Goal: Task Accomplishment & Management: Use online tool/utility

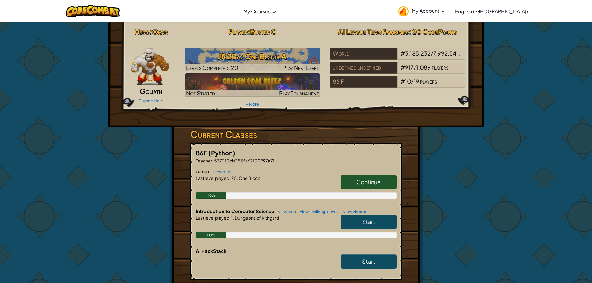
click at [154, 52] on img at bounding box center [150, 66] width 39 height 37
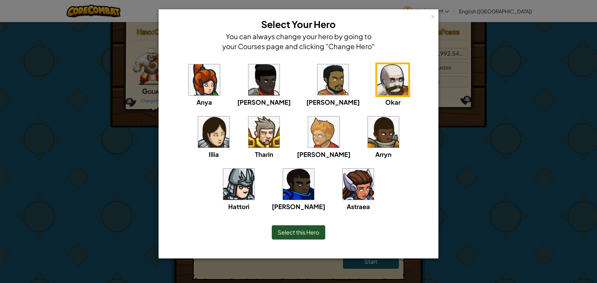
click at [314, 169] on img at bounding box center [298, 184] width 31 height 31
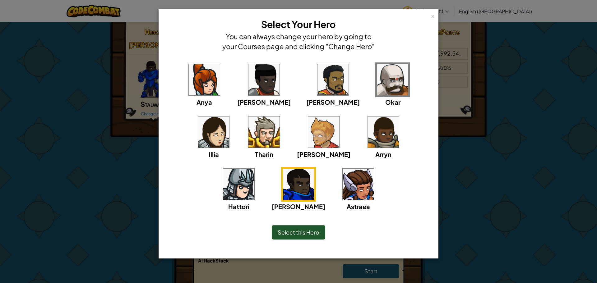
click at [229, 117] on img at bounding box center [213, 132] width 31 height 31
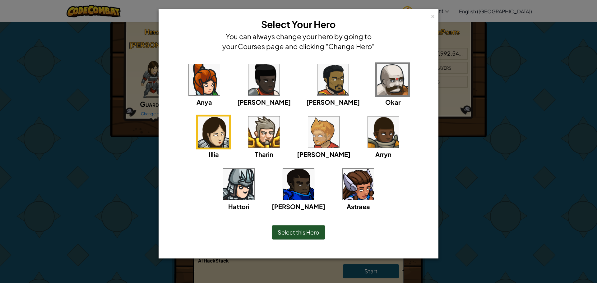
click at [248, 144] on img at bounding box center [263, 132] width 31 height 31
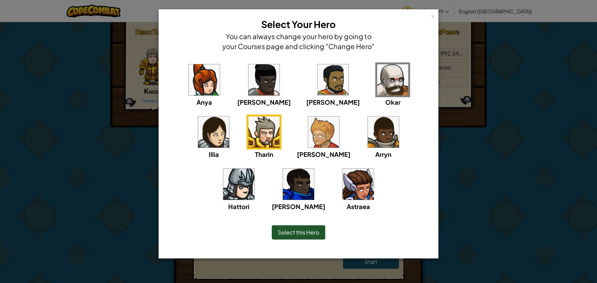
click at [317, 70] on img at bounding box center [332, 79] width 31 height 31
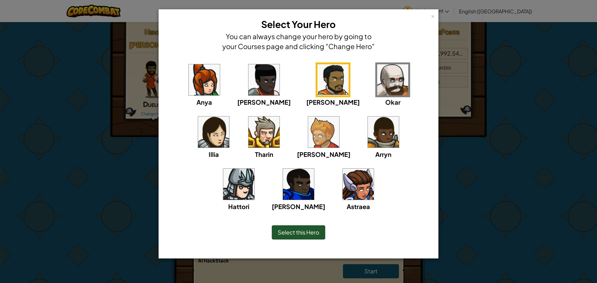
click at [368, 122] on img at bounding box center [383, 132] width 31 height 31
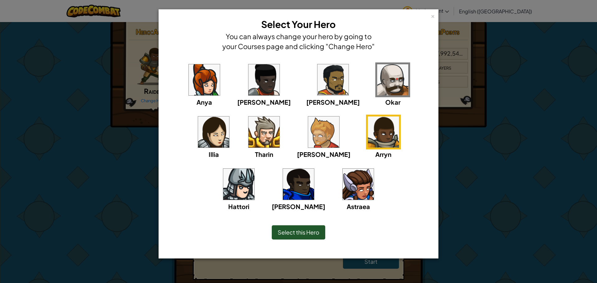
click at [254, 169] on img at bounding box center [238, 184] width 31 height 31
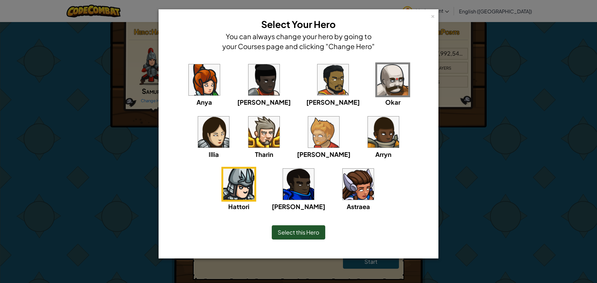
click at [379, 114] on div "Anya [PERSON_NAME] [PERSON_NAME] [PERSON_NAME] Arryn [PERSON_NAME]" at bounding box center [298, 140] width 260 height 157
click at [314, 169] on img at bounding box center [298, 184] width 31 height 31
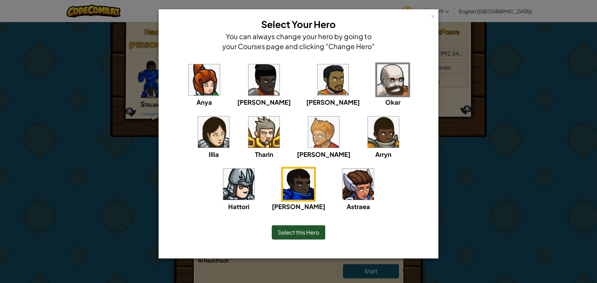
click at [314, 234] on span "Select this Hero" at bounding box center [299, 232] width 42 height 7
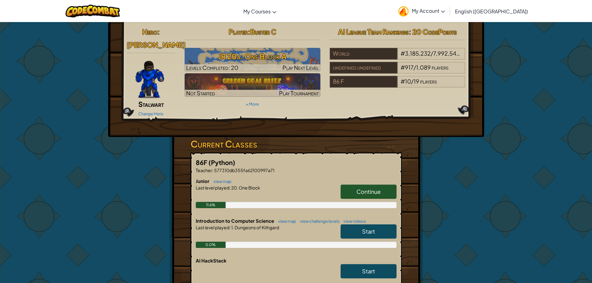
click at [363, 188] on span "Continue" at bounding box center [368, 191] width 24 height 7
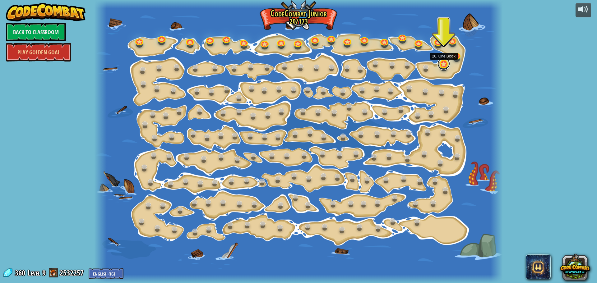
click at [440, 62] on link at bounding box center [443, 63] width 12 height 12
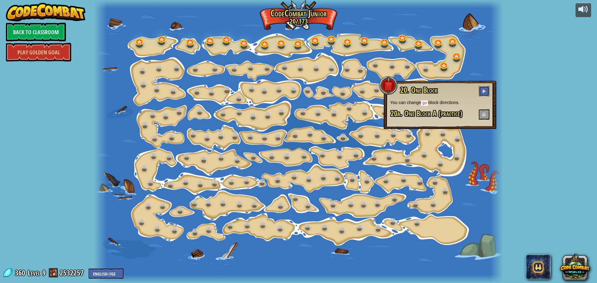
click at [485, 91] on span at bounding box center [484, 91] width 4 height 4
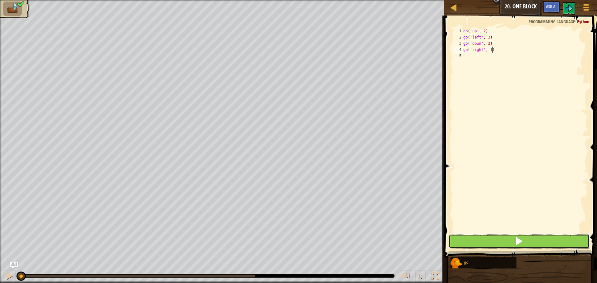
click at [525, 244] on button at bounding box center [518, 241] width 141 height 14
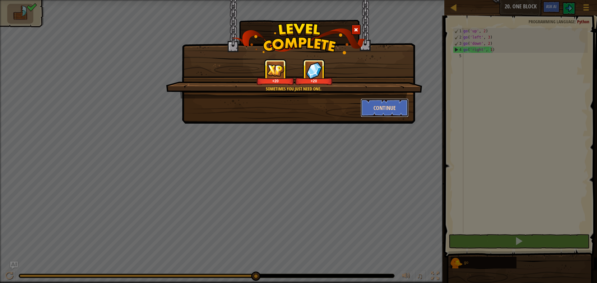
click at [375, 102] on button "Continue" at bounding box center [385, 108] width 48 height 19
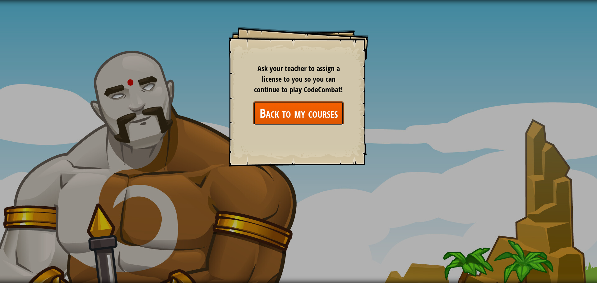
click at [318, 113] on link "Back to my courses" at bounding box center [298, 113] width 90 height 24
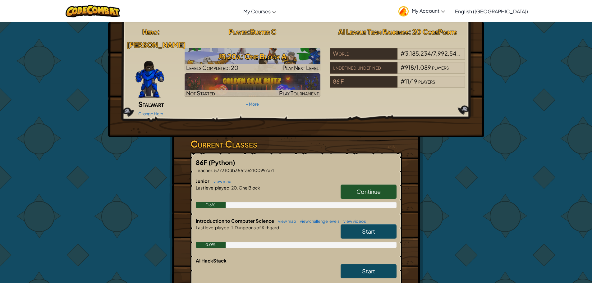
click at [365, 224] on link "Start" at bounding box center [369, 231] width 56 height 14
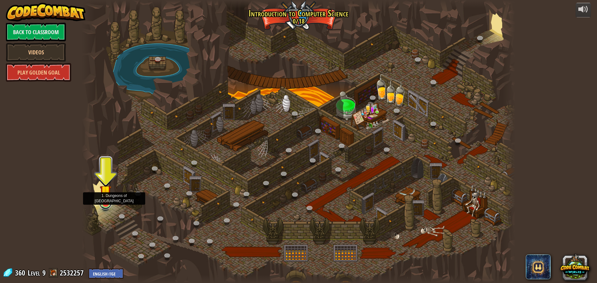
click at [107, 207] on link at bounding box center [105, 203] width 12 height 12
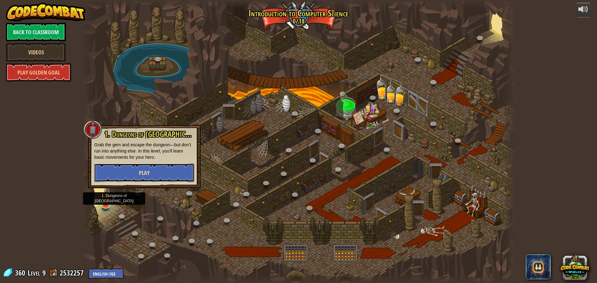
click at [124, 168] on button "Play" at bounding box center [144, 172] width 100 height 19
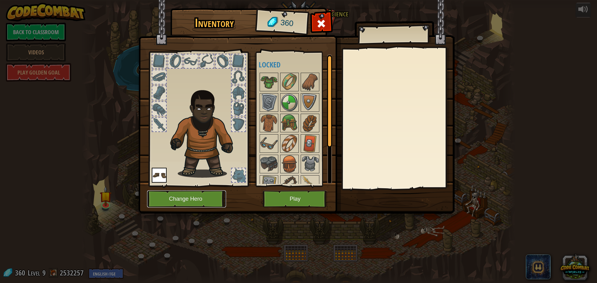
drag, startPoint x: 208, startPoint y: 195, endPoint x: 213, endPoint y: 192, distance: 6.1
click at [213, 192] on button "Change Hero" at bounding box center [186, 199] width 79 height 17
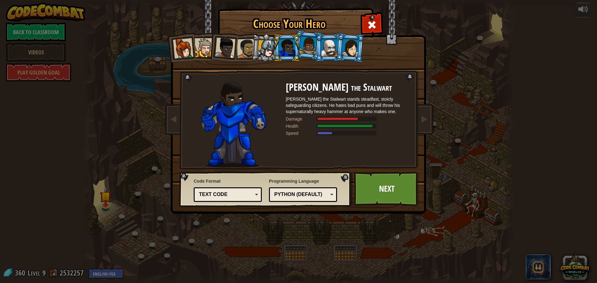
click at [222, 102] on img at bounding box center [233, 124] width 65 height 85
click at [387, 200] on link "Next" at bounding box center [386, 189] width 65 height 34
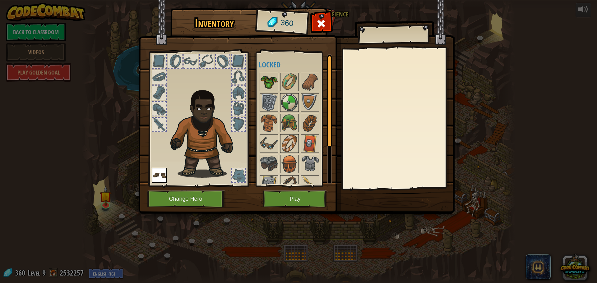
click at [269, 76] on img at bounding box center [268, 81] width 17 height 17
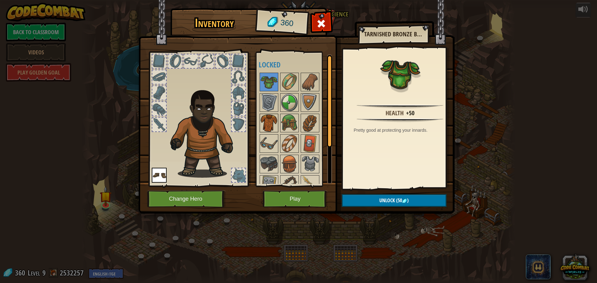
click at [261, 119] on img at bounding box center [268, 122] width 17 height 17
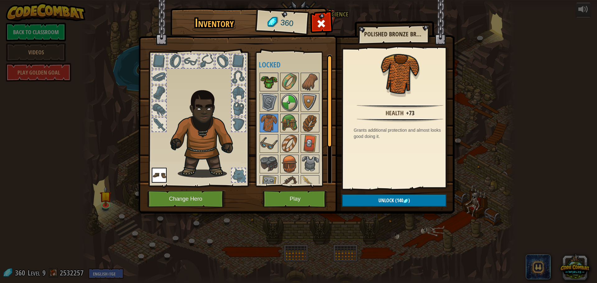
click at [266, 74] on img at bounding box center [268, 81] width 17 height 17
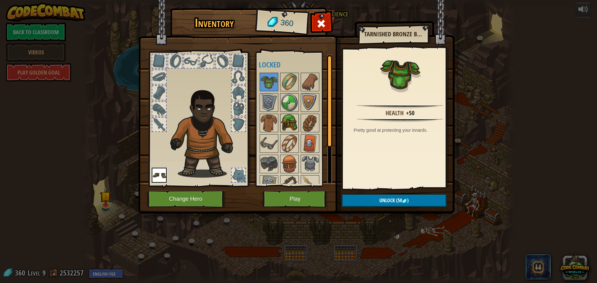
click at [294, 117] on img at bounding box center [289, 122] width 17 height 17
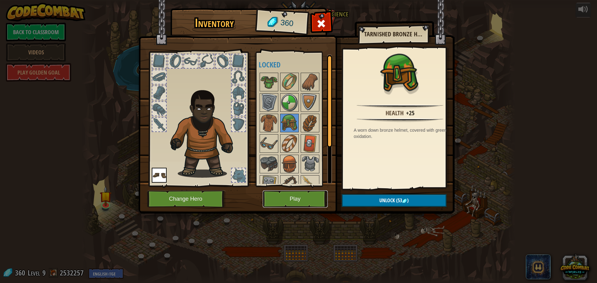
click at [280, 197] on button "Play" at bounding box center [295, 199] width 65 height 17
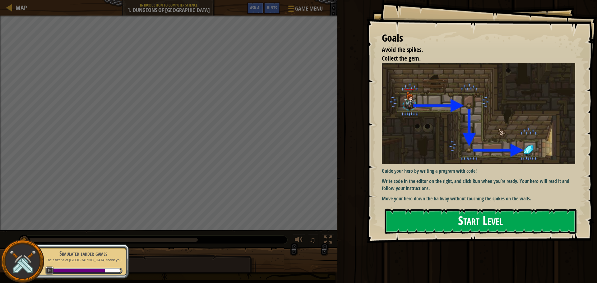
drag, startPoint x: 484, startPoint y: 223, endPoint x: 488, endPoint y: 215, distance: 8.8
click at [486, 217] on button "Start Level" at bounding box center [480, 221] width 192 height 25
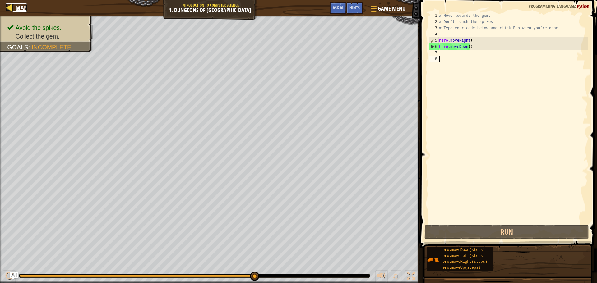
click at [7, 7] on div at bounding box center [10, 7] width 8 height 8
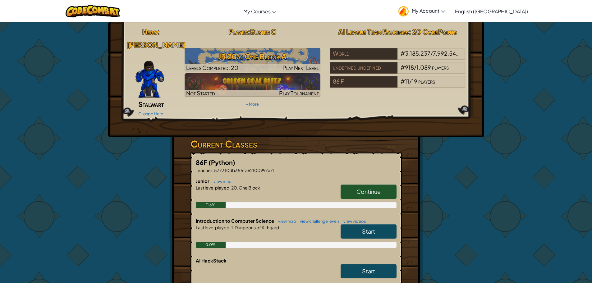
click at [370, 188] on span "Continue" at bounding box center [368, 191] width 24 height 7
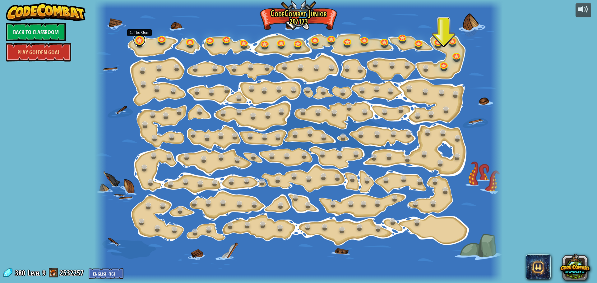
click at [140, 42] on link at bounding box center [139, 40] width 12 height 12
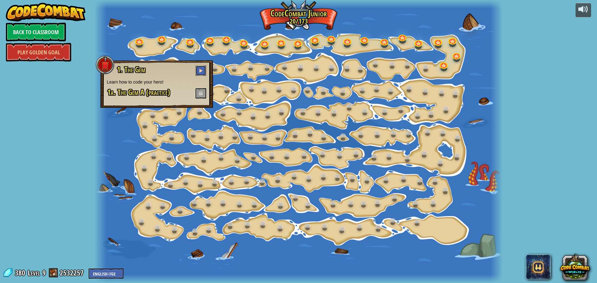
click at [200, 67] on button at bounding box center [200, 71] width 11 height 10
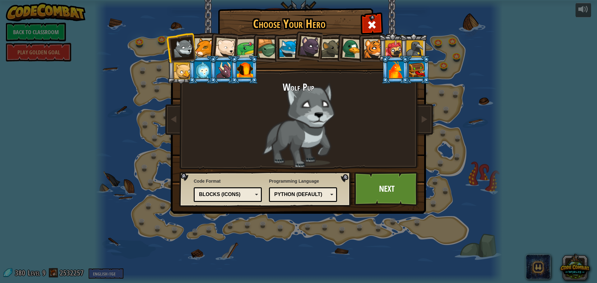
click at [239, 68] on div at bounding box center [245, 70] width 16 height 17
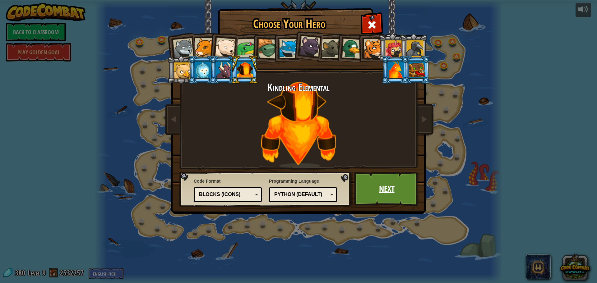
click at [381, 191] on link "Next" at bounding box center [386, 189] width 65 height 34
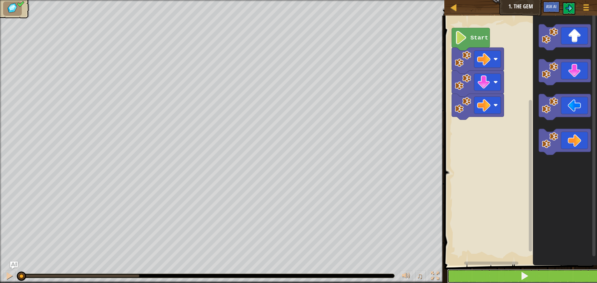
click at [526, 273] on span at bounding box center [524, 276] width 9 height 9
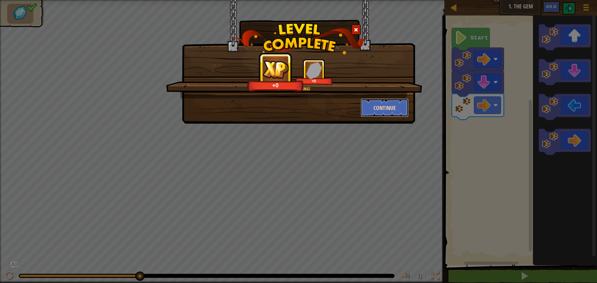
click at [366, 106] on button "Continue" at bounding box center [385, 108] width 48 height 19
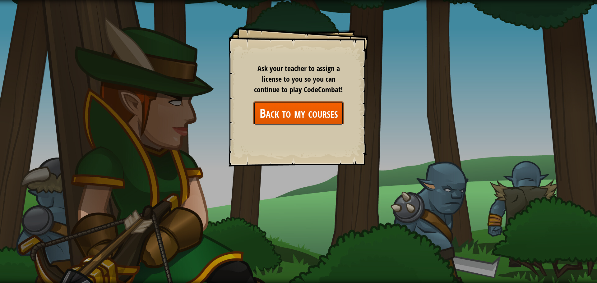
click at [319, 115] on link "Back to my courses" at bounding box center [298, 113] width 90 height 24
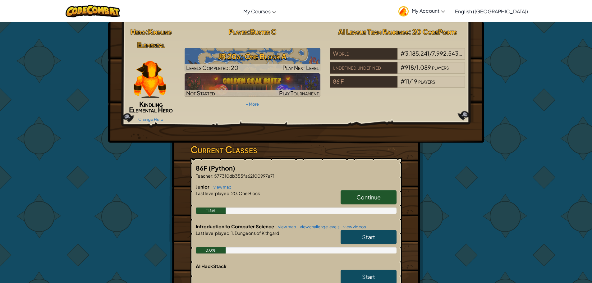
click at [342, 192] on link "Continue" at bounding box center [369, 197] width 56 height 14
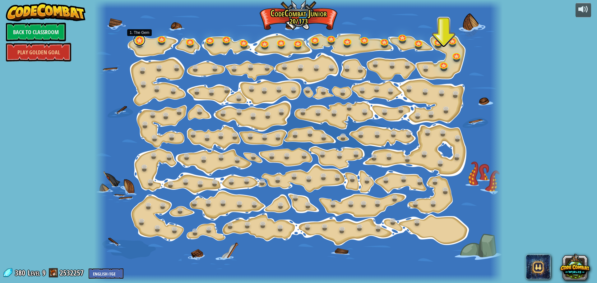
click at [140, 46] on link at bounding box center [139, 40] width 12 height 12
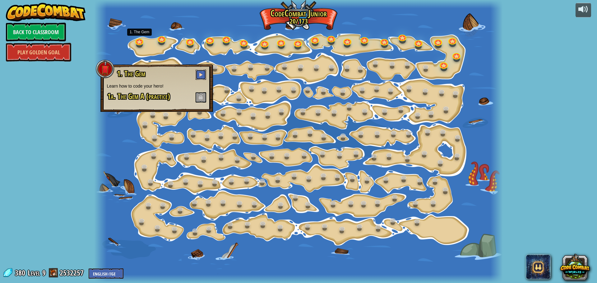
click at [201, 72] on button at bounding box center [200, 75] width 11 height 10
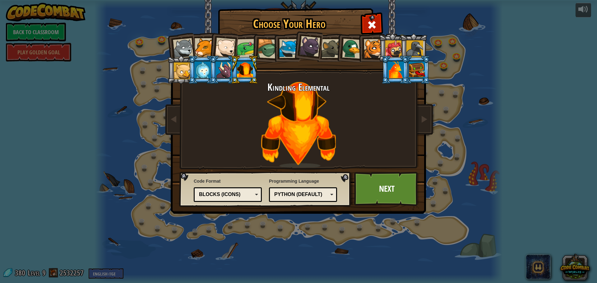
click at [206, 68] on div at bounding box center [203, 70] width 16 height 17
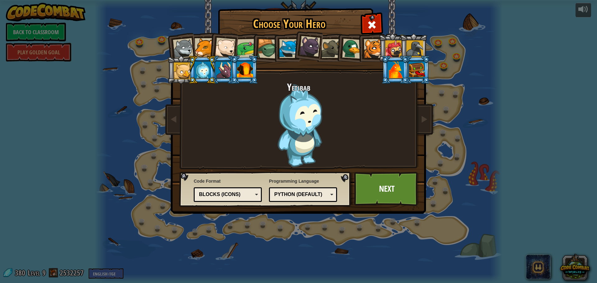
click at [181, 67] on div at bounding box center [182, 70] width 17 height 17
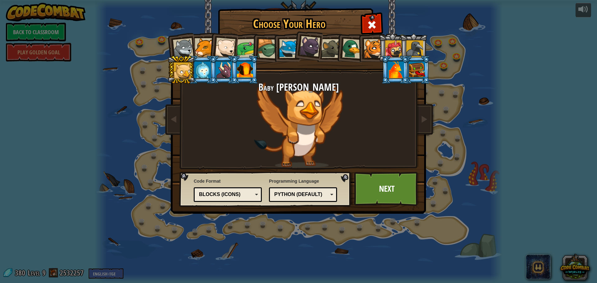
click at [412, 62] on div at bounding box center [417, 70] width 16 height 17
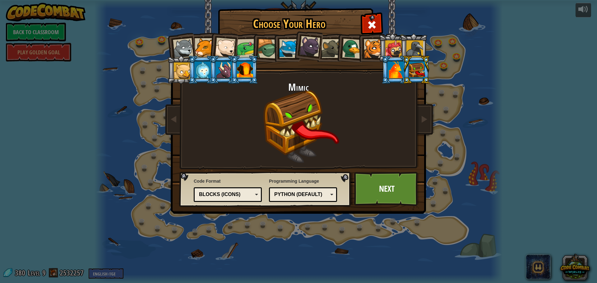
click at [409, 47] on div at bounding box center [414, 48] width 17 height 17
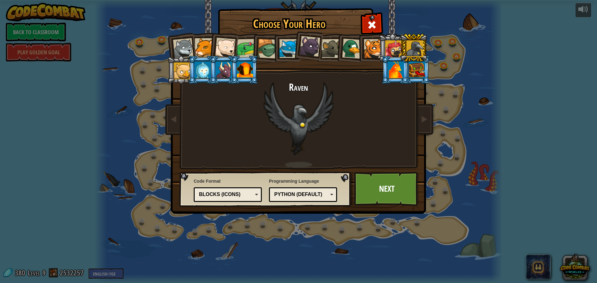
click at [221, 70] on div at bounding box center [224, 70] width 16 height 17
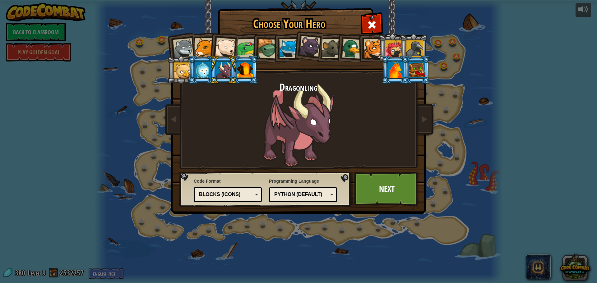
click at [240, 64] on div at bounding box center [245, 70] width 16 height 17
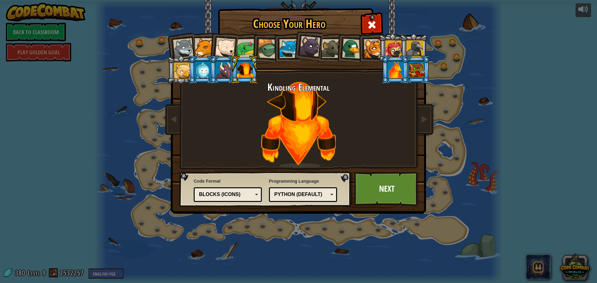
click at [412, 71] on div at bounding box center [417, 70] width 16 height 17
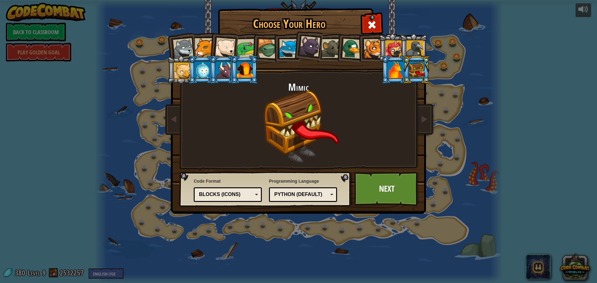
click at [394, 71] on div at bounding box center [396, 70] width 16 height 17
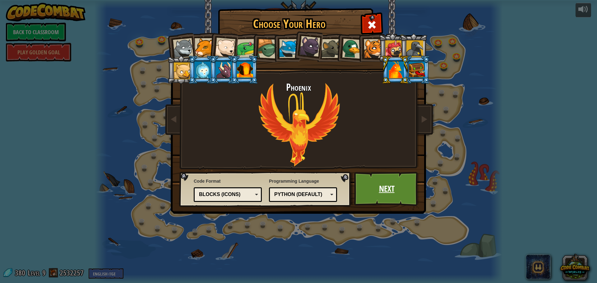
click at [388, 192] on link "Next" at bounding box center [386, 189] width 65 height 34
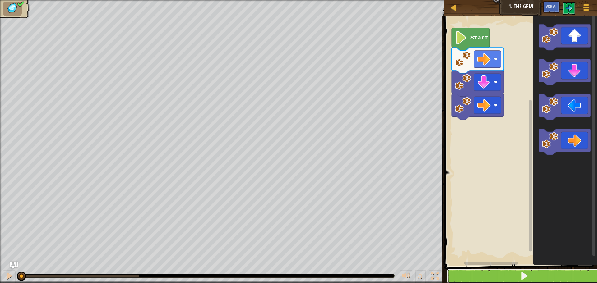
click at [462, 272] on button at bounding box center [524, 276] width 154 height 14
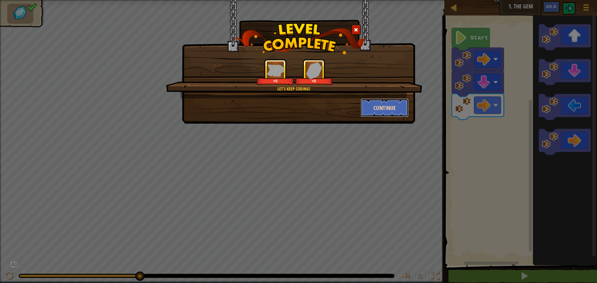
click at [378, 107] on button "Continue" at bounding box center [385, 108] width 48 height 19
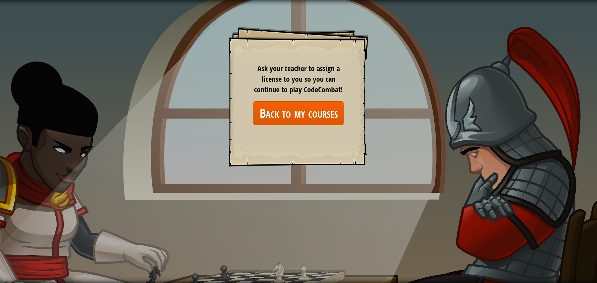
click at [333, 73] on span "Ask your teacher to assign a license to you so you can continue to play CodeCom…" at bounding box center [298, 78] width 89 height 31
click at [330, 107] on link "Back to my courses" at bounding box center [298, 113] width 90 height 24
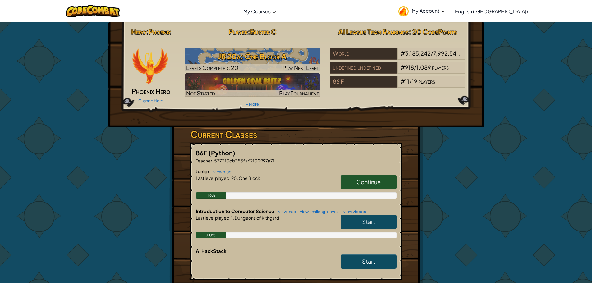
click at [347, 183] on link "Continue" at bounding box center [369, 182] width 56 height 14
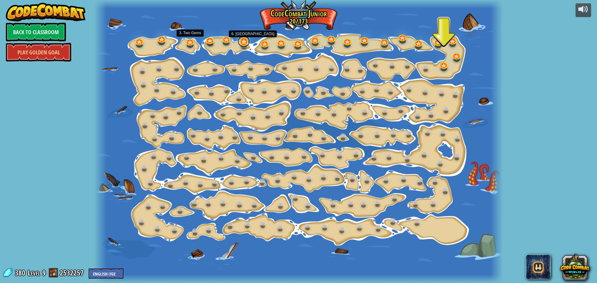
click at [240, 44] on link at bounding box center [243, 41] width 12 height 12
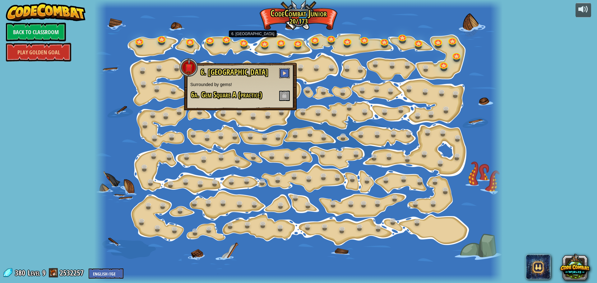
click at [284, 74] on span at bounding box center [284, 73] width 4 height 4
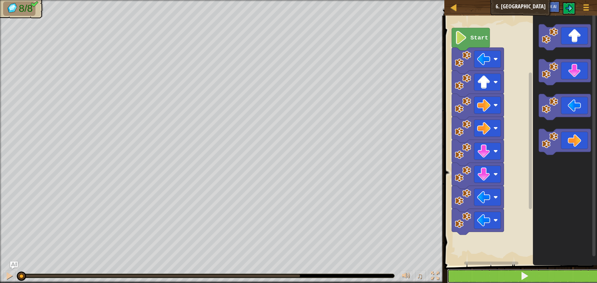
click at [474, 276] on button at bounding box center [524, 276] width 154 height 14
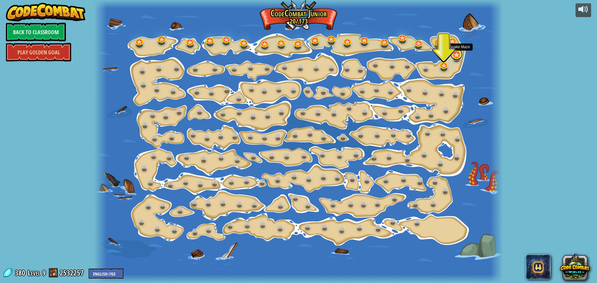
click at [453, 55] on link at bounding box center [456, 54] width 12 height 12
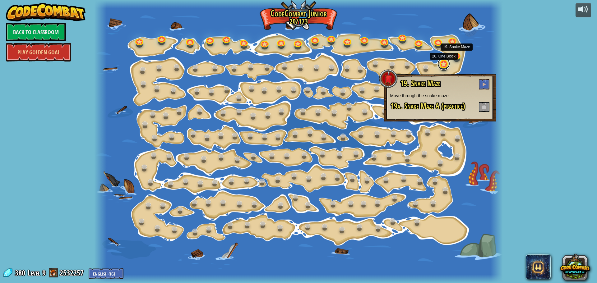
click at [442, 65] on link at bounding box center [443, 63] width 12 height 12
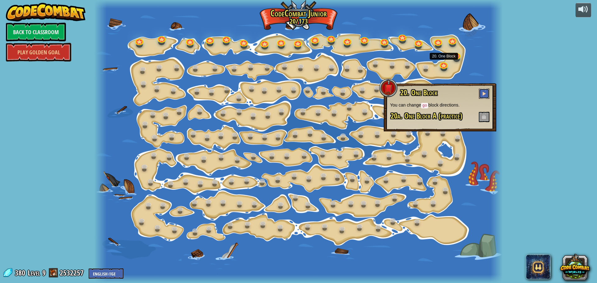
click at [484, 93] on span at bounding box center [484, 93] width 4 height 4
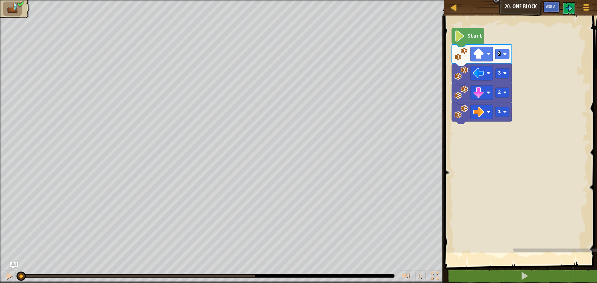
click at [470, 87] on div "Map Junior 20. One Block Game Menu Ask AI 1 ההההההההההההההההההההההההההההההההההה…" at bounding box center [298, 141] width 597 height 283
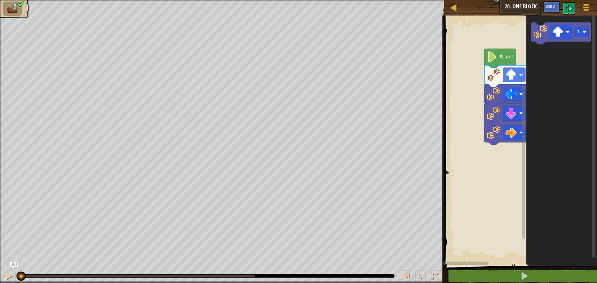
click at [592, 96] on div "1 2 3 2 Start 1" at bounding box center [519, 138] width 154 height 253
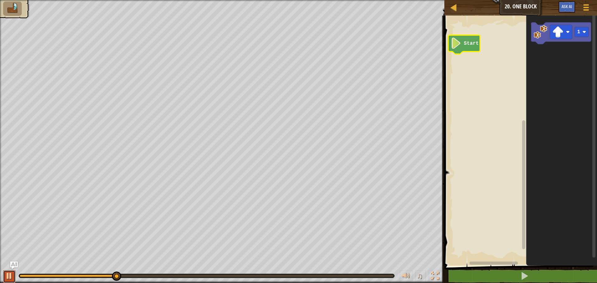
click at [7, 270] on button at bounding box center [9, 276] width 12 height 13
drag, startPoint x: 37, startPoint y: 275, endPoint x: 0, endPoint y: 283, distance: 37.5
click at [0, 283] on div "♫" at bounding box center [222, 274] width 444 height 19
click at [474, 44] on text "Start" at bounding box center [471, 44] width 15 height 6
click at [547, 82] on icon "1" at bounding box center [561, 138] width 71 height 253
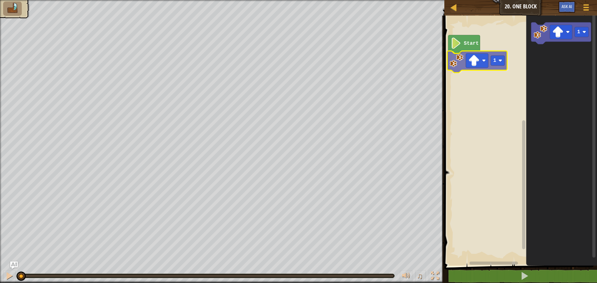
click at [489, 62] on div "Start 1 1 1" at bounding box center [519, 138] width 154 height 253
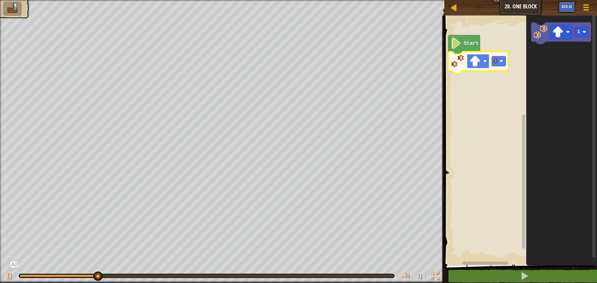
click at [478, 59] on image "Blockly Workspace" at bounding box center [474, 61] width 11 height 11
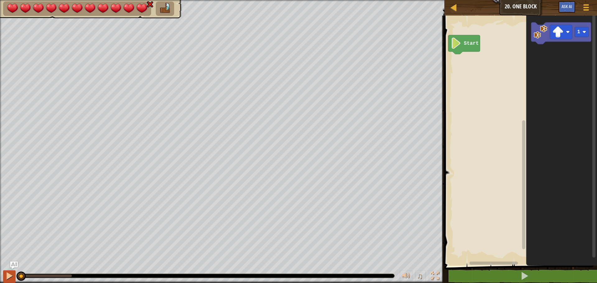
drag, startPoint x: 75, startPoint y: 274, endPoint x: 10, endPoint y: 280, distance: 64.6
click at [10, 280] on div "♫" at bounding box center [222, 274] width 444 height 19
click at [562, 26] on rect "Blockly Workspace" at bounding box center [560, 32] width 22 height 14
click at [564, 35] on g "Blockly Workspace" at bounding box center [560, 32] width 22 height 14
click at [569, 36] on rect "Blockly Workspace" at bounding box center [560, 32] width 22 height 14
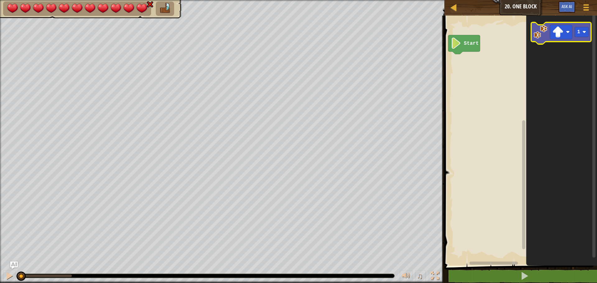
click at [589, 34] on icon "Blockly Workspace" at bounding box center [561, 33] width 60 height 22
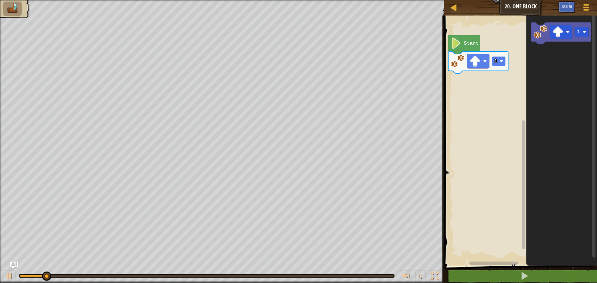
click at [501, 64] on rect "Blockly Workspace" at bounding box center [499, 61] width 14 height 10
click at [471, 61] on image "Blockly Workspace" at bounding box center [474, 61] width 11 height 11
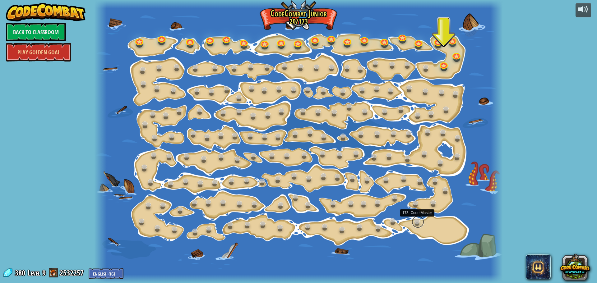
click at [418, 221] on link at bounding box center [417, 222] width 12 height 12
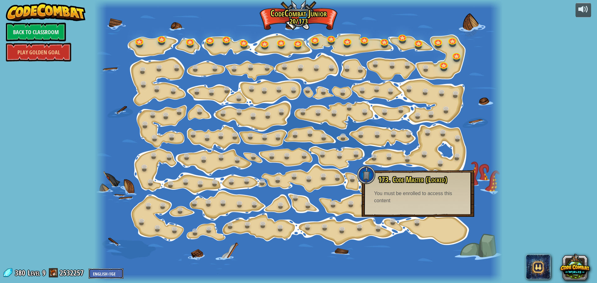
drag, startPoint x: 116, startPoint y: 271, endPoint x: 119, endPoint y: 269, distance: 4.2
click at [116, 271] on select "English ([GEOGRAPHIC_DATA]) English ([GEOGRAPHIC_DATA]) 简体中文 繁體中文 русский españ…" at bounding box center [106, 274] width 35 height 10
click at [177, 34] on div at bounding box center [298, 141] width 408 height 283
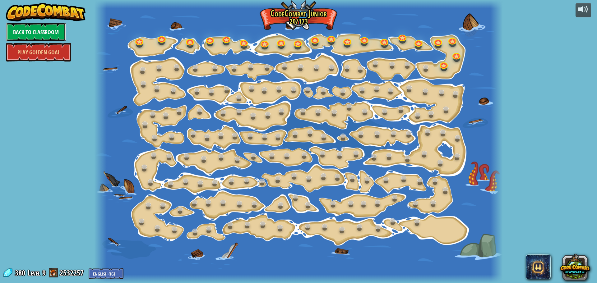
click at [19, 33] on link "Back to Classroom" at bounding box center [36, 32] width 60 height 19
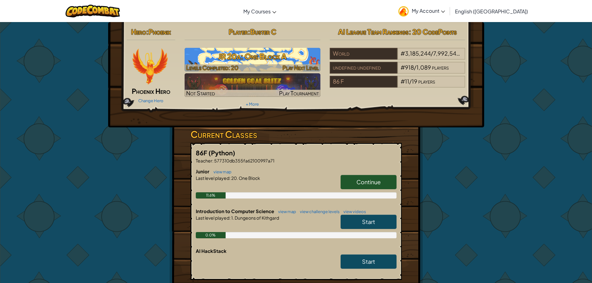
click at [268, 57] on h3 "JR 20a: One Block A" at bounding box center [253, 56] width 136 height 14
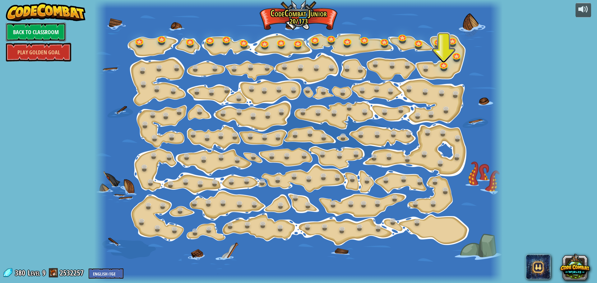
click at [16, 26] on link "Back to Classroom" at bounding box center [36, 32] width 60 height 19
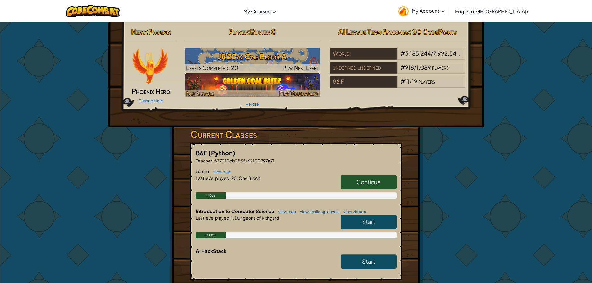
click at [274, 76] on img at bounding box center [253, 85] width 136 height 24
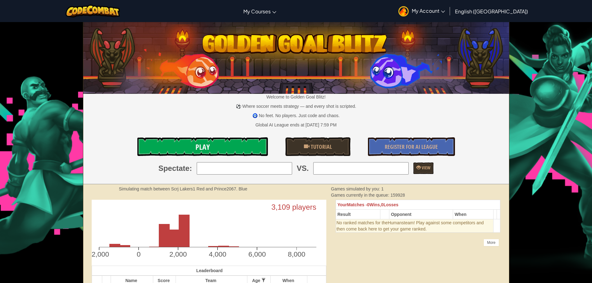
click at [214, 140] on link "Play" at bounding box center [202, 146] width 131 height 19
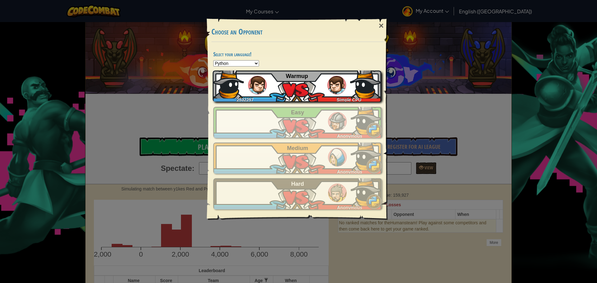
click at [305, 82] on div "2532257 Simple CPU Warmup" at bounding box center [297, 86] width 168 height 31
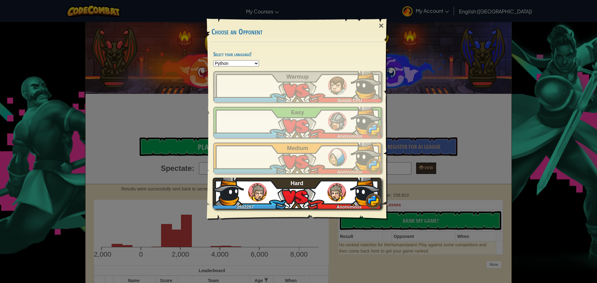
click at [289, 191] on div "2532257 Anonymous Hard" at bounding box center [297, 193] width 168 height 31
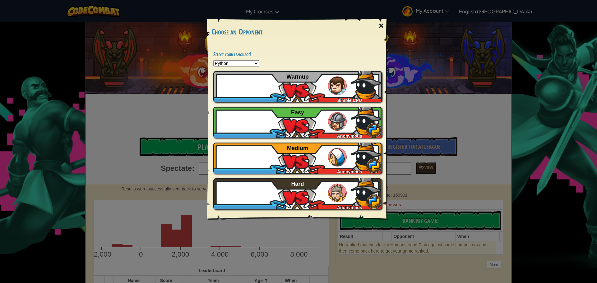
click at [383, 22] on div "×" at bounding box center [381, 26] width 14 height 18
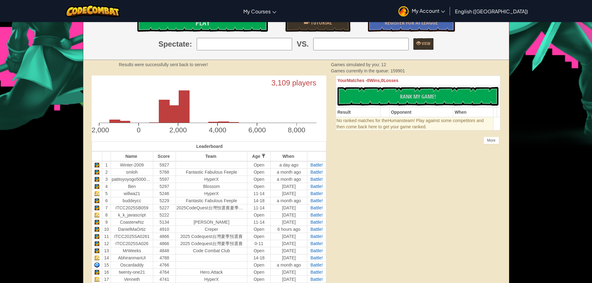
scroll to position [155, 0]
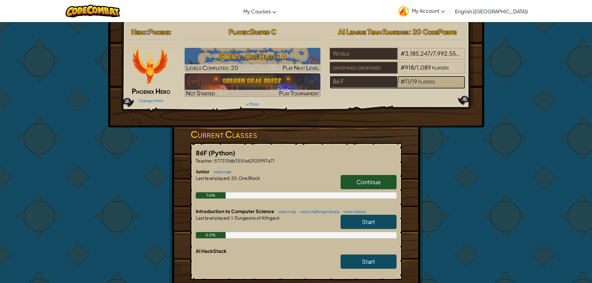
click at [414, 83] on span "19" at bounding box center [415, 81] width 6 height 7
click at [349, 178] on link "Continue" at bounding box center [369, 182] width 56 height 14
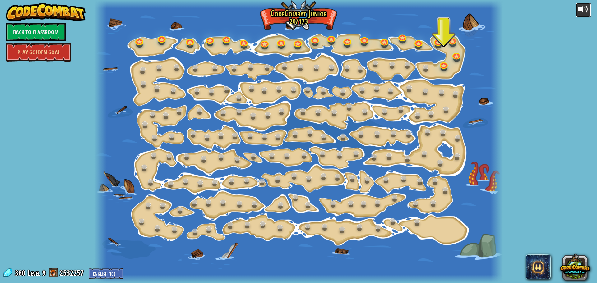
click at [587, 6] on div at bounding box center [583, 9] width 10 height 10
click at [438, 38] on link at bounding box center [438, 40] width 12 height 12
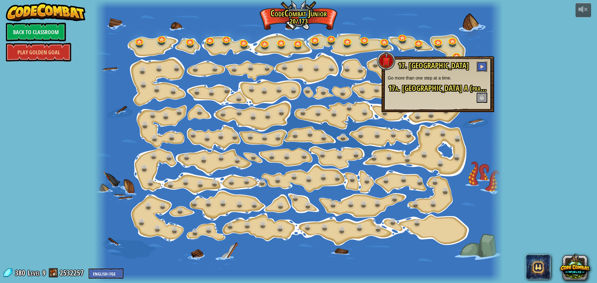
click at [484, 63] on button at bounding box center [481, 67] width 11 height 10
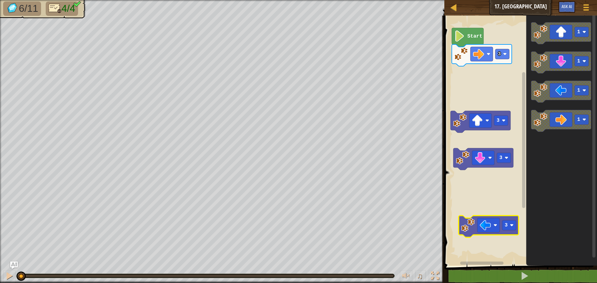
drag, startPoint x: 222, startPoint y: 277, endPoint x: 0, endPoint y: 284, distance: 222.0
click at [0, 0] on html "Map Junior 17. Big Gem Square Game Menu Ask AI 1 הההההההההההההההההההההההההההההה…" at bounding box center [298, 0] width 597 height 0
click at [9, 276] on div at bounding box center [9, 276] width 8 height 8
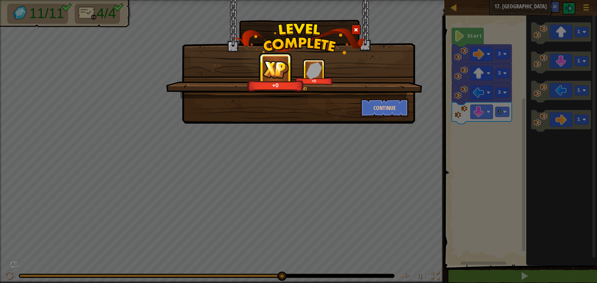
click at [293, 104] on div "Continue" at bounding box center [298, 108] width 229 height 19
click at [356, 28] on span at bounding box center [356, 30] width 4 height 4
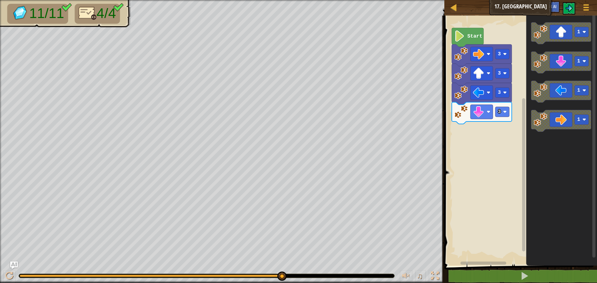
click at [519, 125] on div "3 3 3 3 Start 1 1 1 1" at bounding box center [519, 138] width 154 height 253
click at [548, 124] on icon "Blockly Workspace" at bounding box center [561, 121] width 60 height 22
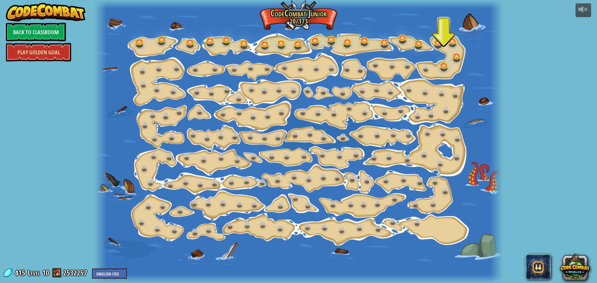
click at [62, 47] on link "Play Golden Goal" at bounding box center [38, 52] width 65 height 19
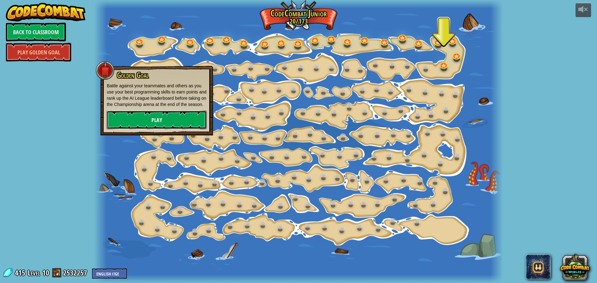
click at [180, 112] on link "Play" at bounding box center [157, 120] width 100 height 19
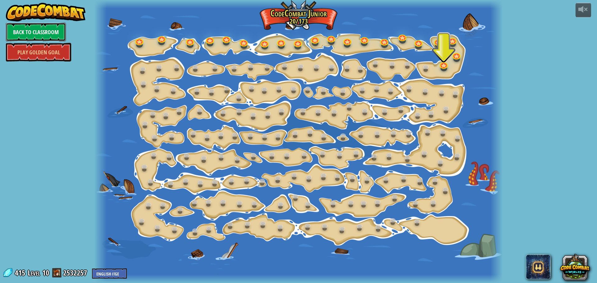
click at [52, 27] on link "Back to Classroom" at bounding box center [36, 32] width 60 height 19
